Goal: Task Accomplishment & Management: Manage account settings

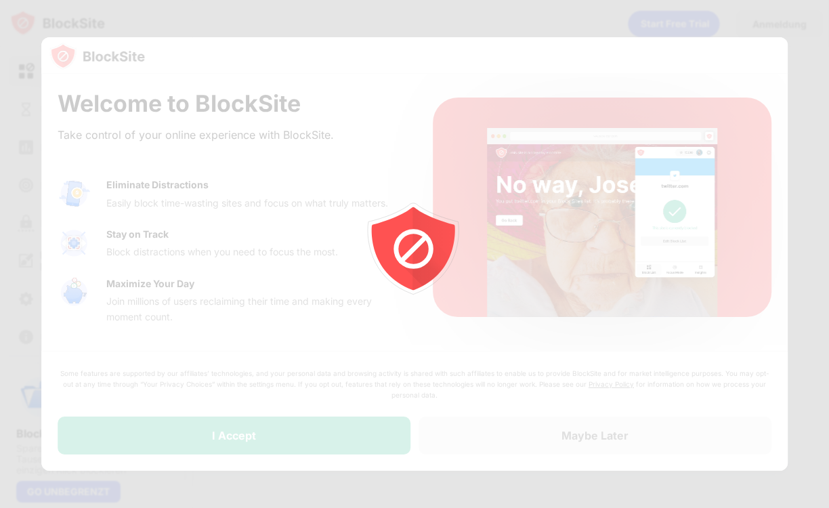
drag, startPoint x: 0, startPoint y: 0, endPoint x: 222, endPoint y: 66, distance: 231.7
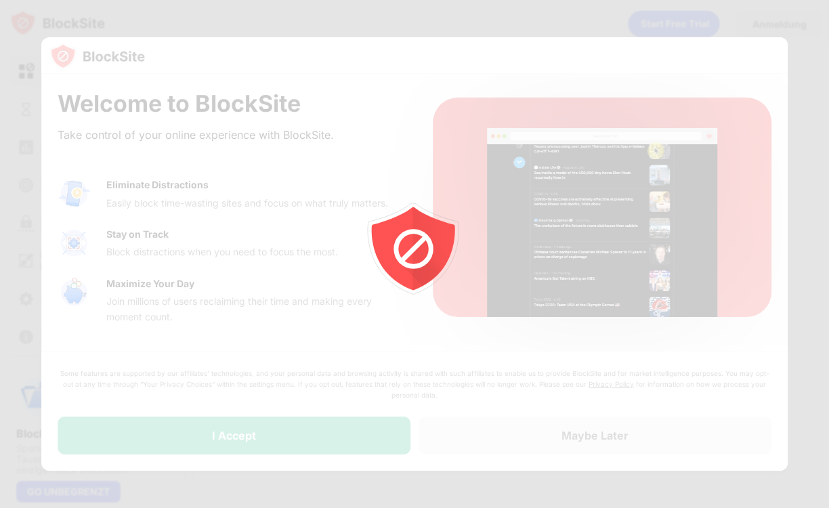
click at [225, 76] on div at bounding box center [414, 254] width 829 height 508
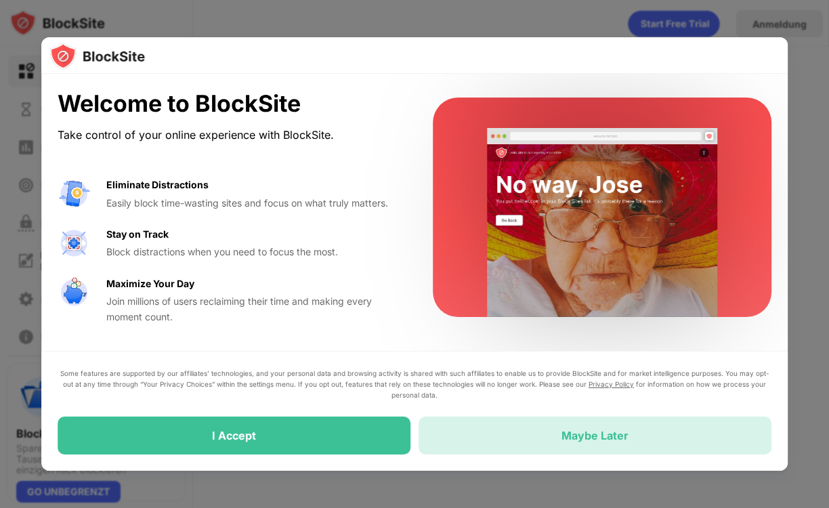
click at [568, 429] on div "Maybe Later" at bounding box center [595, 436] width 67 height 14
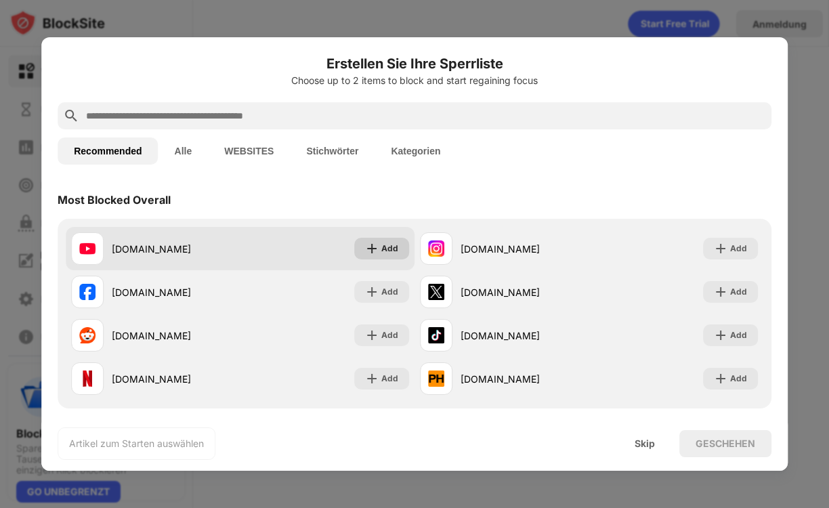
click at [371, 249] on img at bounding box center [372, 249] width 14 height 14
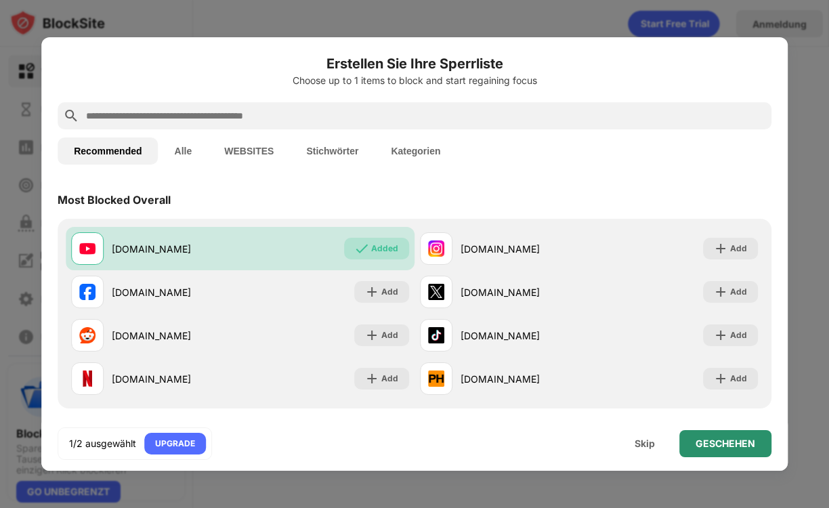
click at [698, 443] on div "GESCHEHEN" at bounding box center [726, 443] width 60 height 11
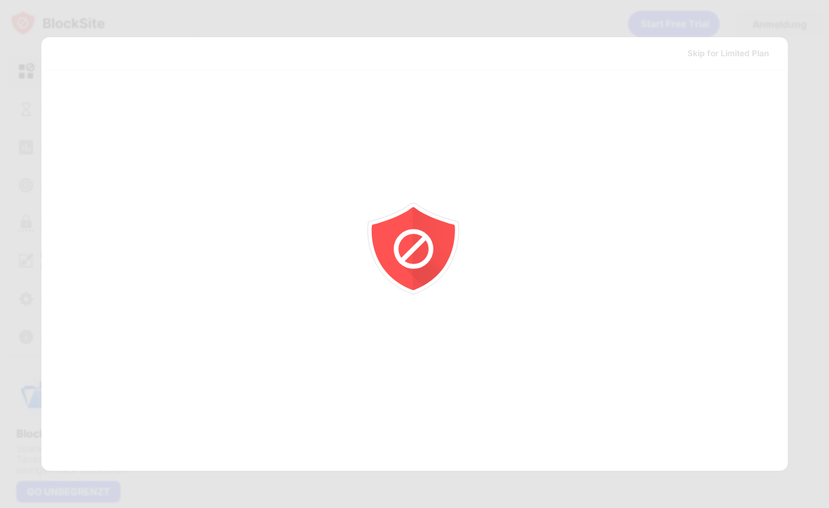
click at [742, 66] on div at bounding box center [414, 254] width 829 height 508
click at [748, 56] on div at bounding box center [414, 254] width 829 height 508
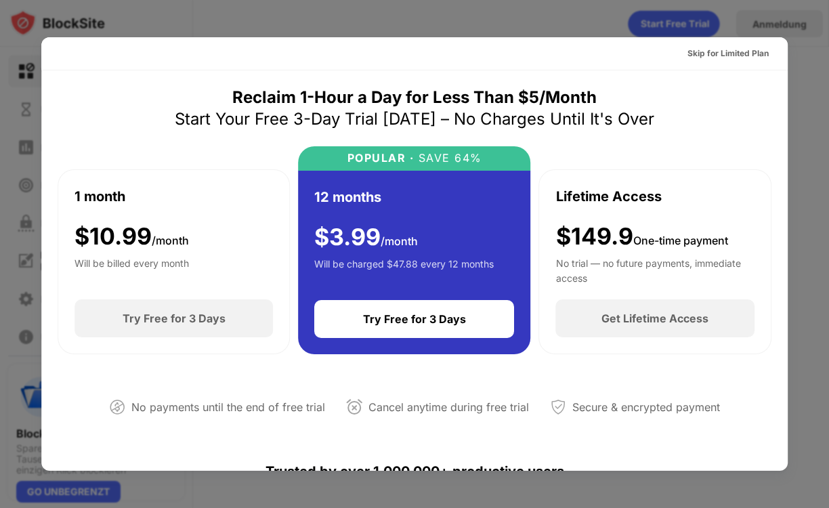
click at [737, 50] on div "Skip for Limited Plan" at bounding box center [728, 54] width 81 height 14
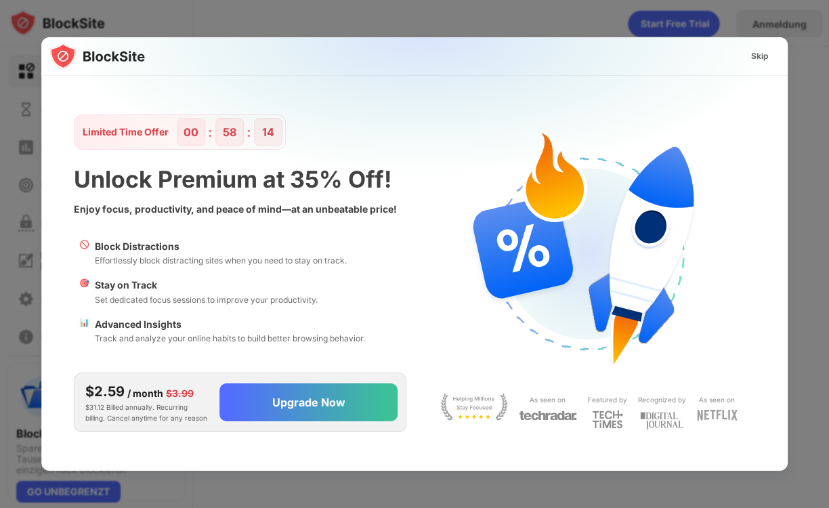
click at [767, 58] on div "Skip" at bounding box center [760, 56] width 18 height 14
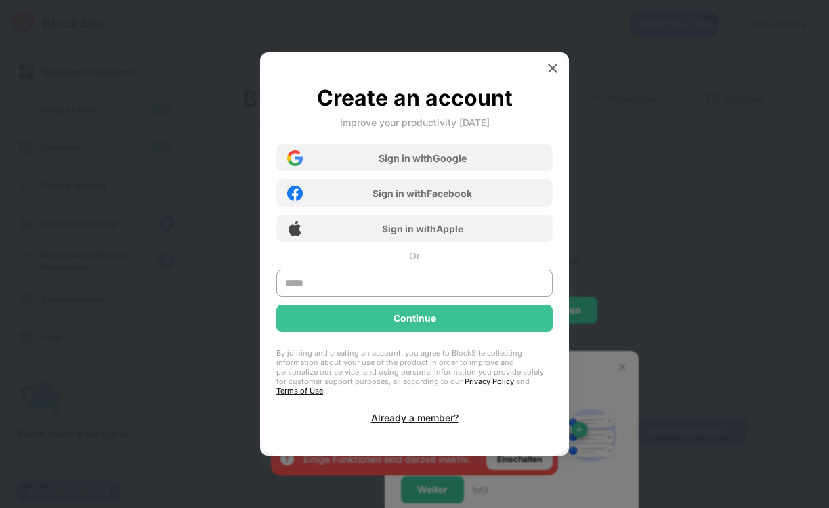
click at [620, 371] on div at bounding box center [414, 254] width 829 height 508
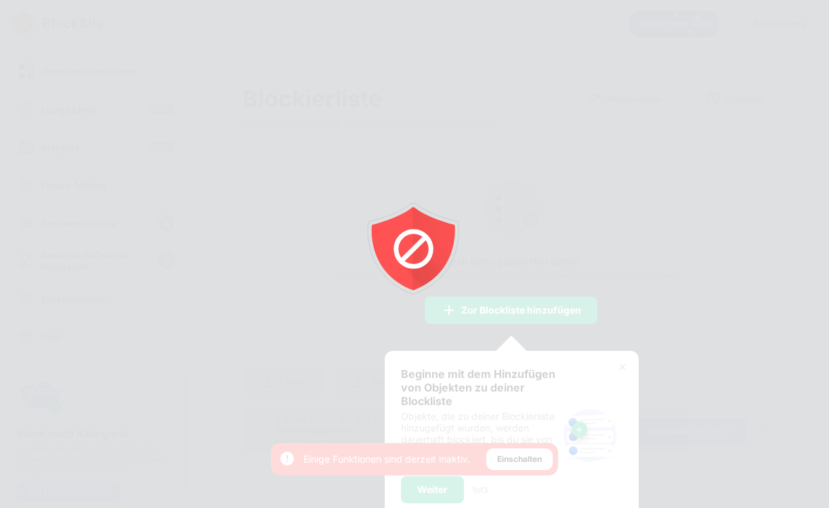
click at [646, 308] on div at bounding box center [414, 254] width 829 height 508
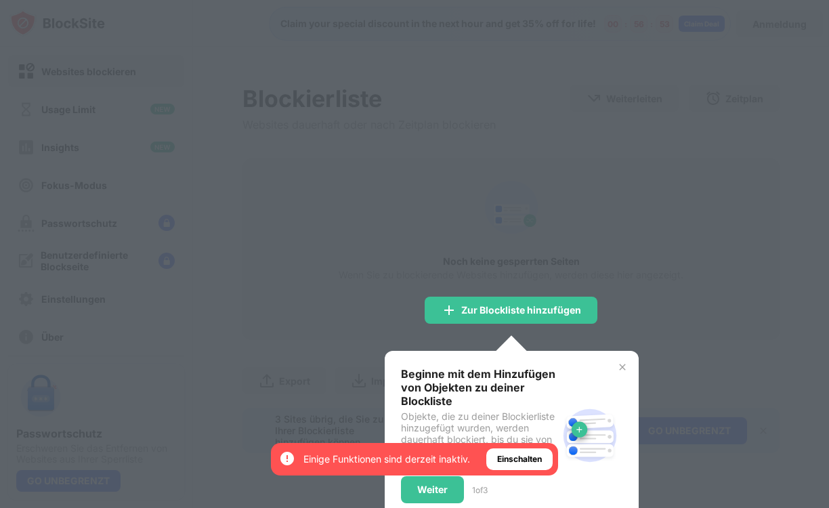
click at [618, 366] on img at bounding box center [622, 367] width 11 height 11
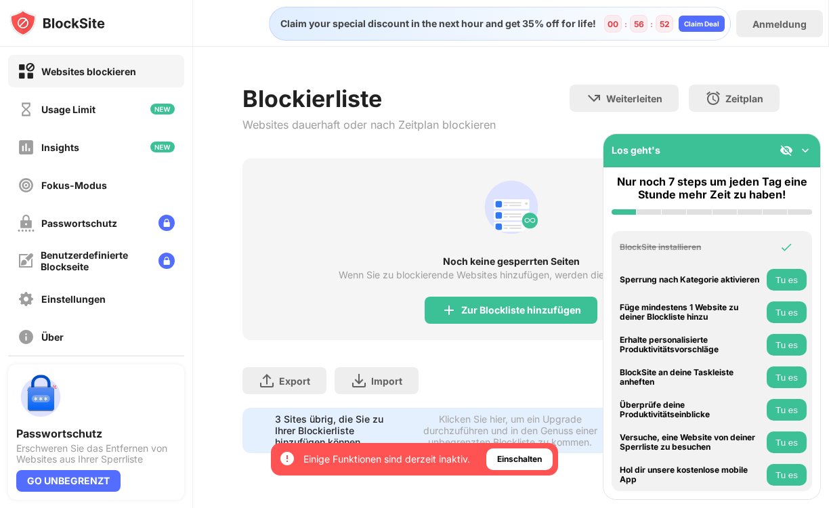
click at [807, 150] on img at bounding box center [806, 151] width 14 height 14
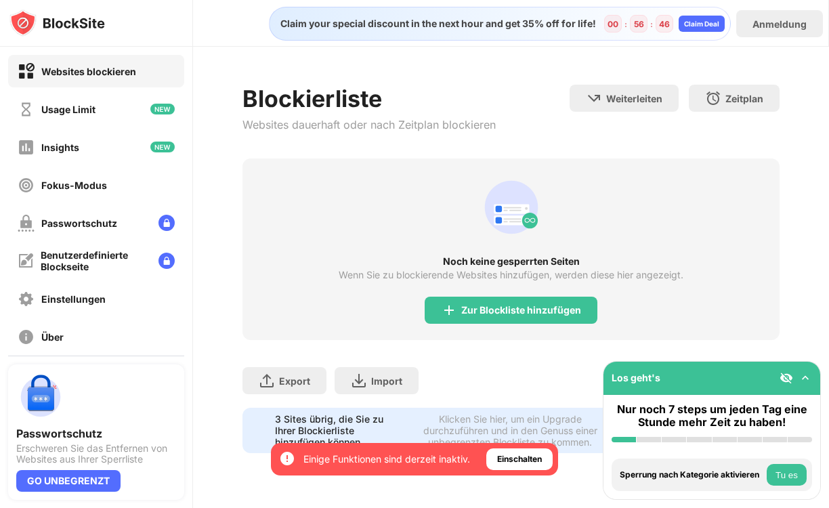
click at [546, 310] on div "Zur Blockliste hinzufügen" at bounding box center [521, 310] width 120 height 11
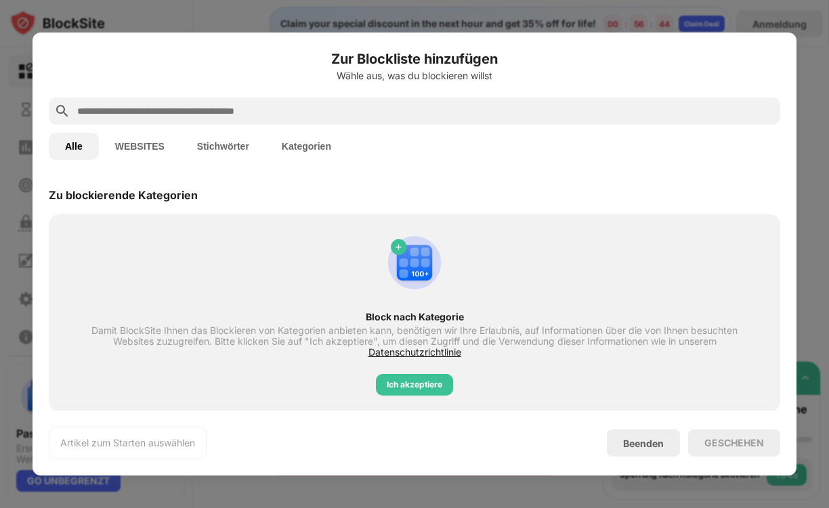
click at [163, 156] on button "WEBSITES" at bounding box center [140, 146] width 82 height 27
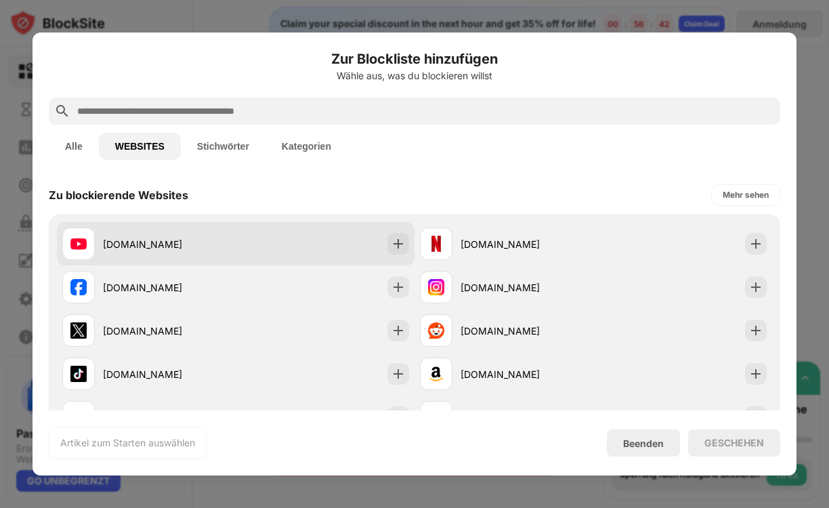
click at [393, 248] on img at bounding box center [399, 244] width 14 height 14
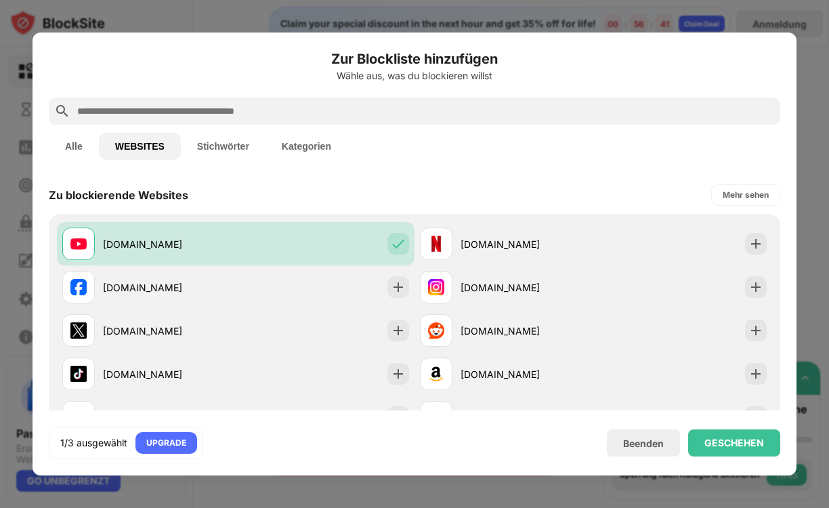
click at [743, 452] on div "GESCHEHEN" at bounding box center [734, 442] width 92 height 27
